Goal: Task Accomplishment & Management: Use online tool/utility

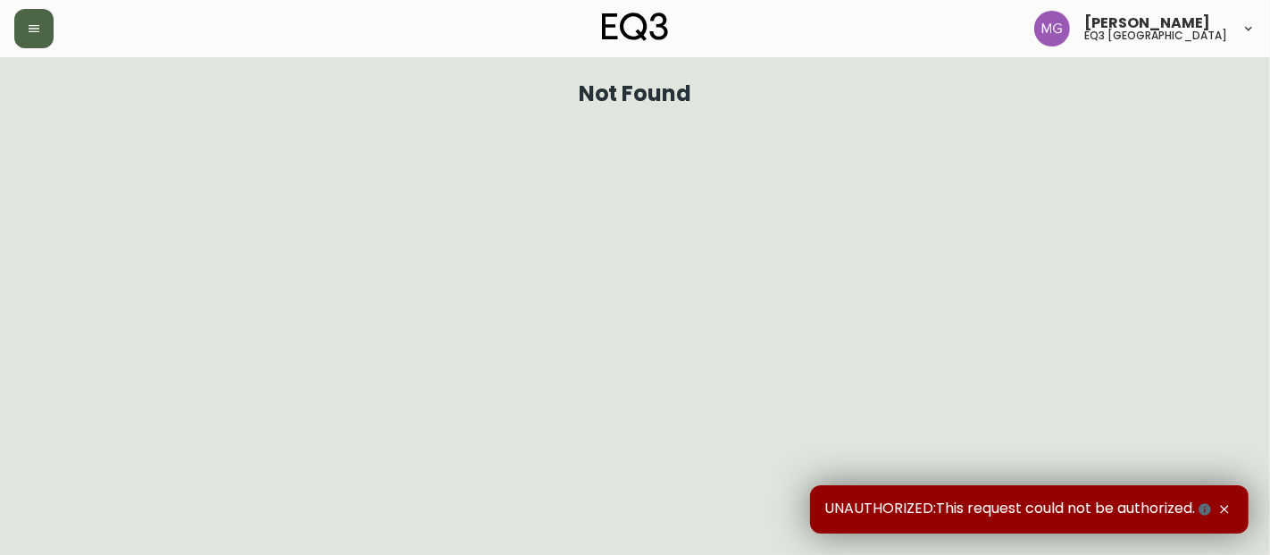
click at [46, 34] on button "button" at bounding box center [33, 28] width 39 height 39
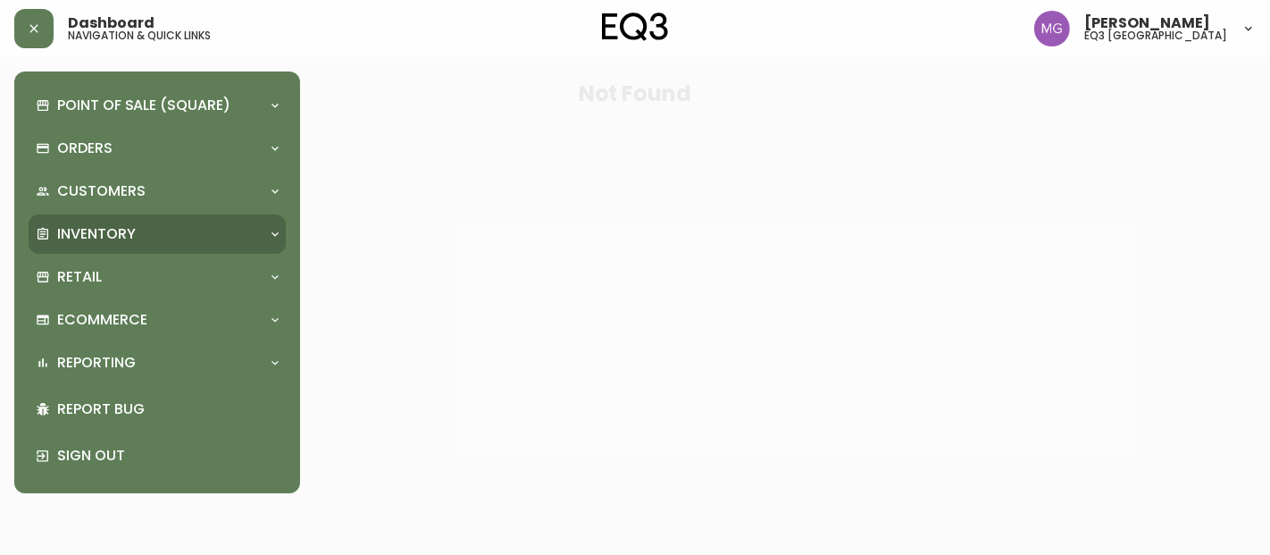
click at [113, 242] on p "Inventory" at bounding box center [96, 234] width 79 height 20
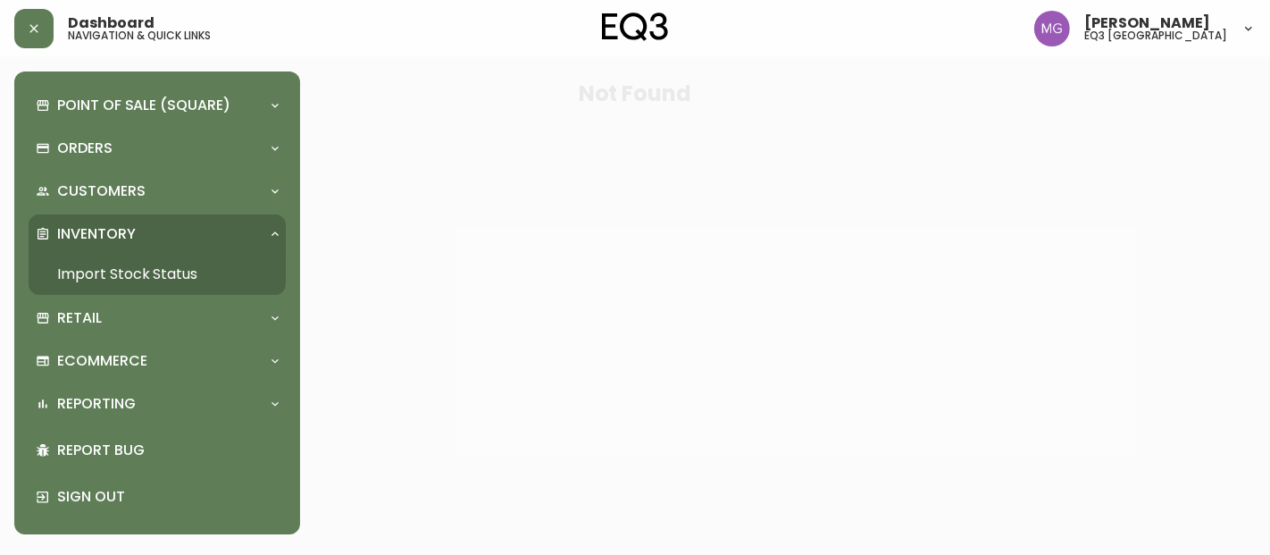
click at [163, 269] on link "Import Stock Status" at bounding box center [157, 274] width 257 height 41
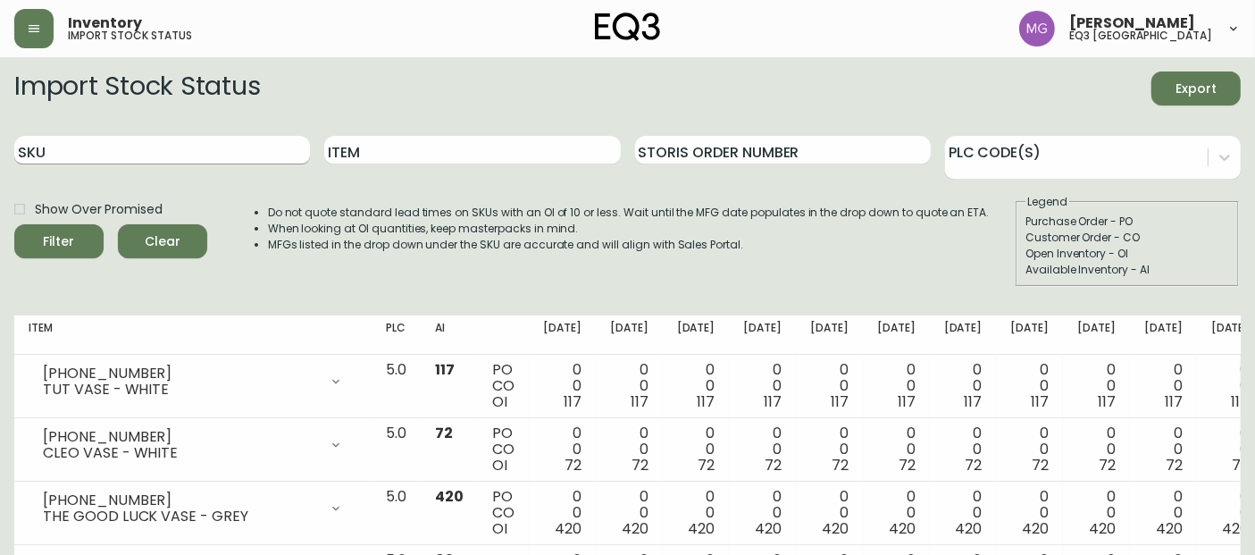
click at [254, 144] on input "SKU" at bounding box center [162, 150] width 296 height 29
paste input "[PHONE_NUMBER]"
type input "[PHONE_NUMBER]"
click at [14, 224] on button "Filter" at bounding box center [58, 241] width 89 height 34
